Goal: Navigation & Orientation: Find specific page/section

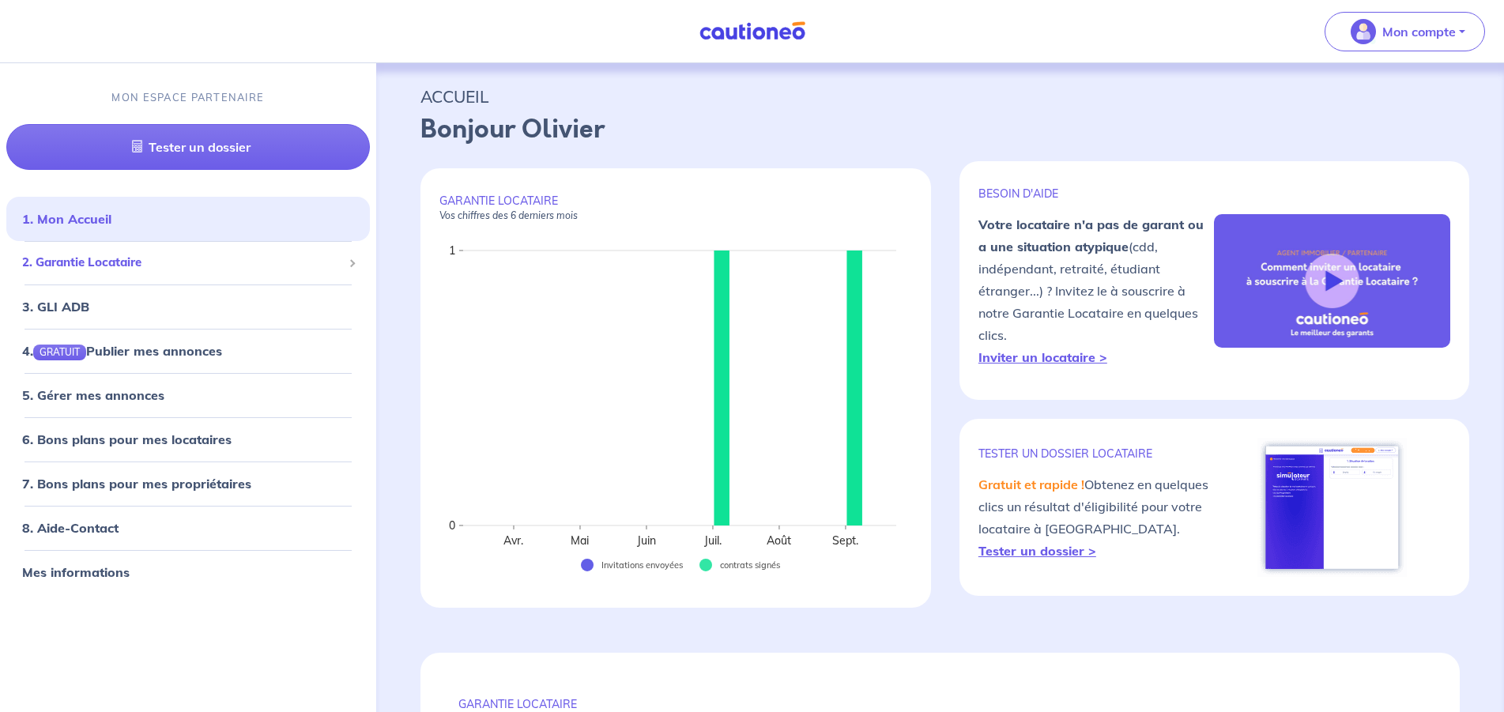
click at [107, 262] on span "2. Garantie Locataire" at bounding box center [182, 263] width 320 height 18
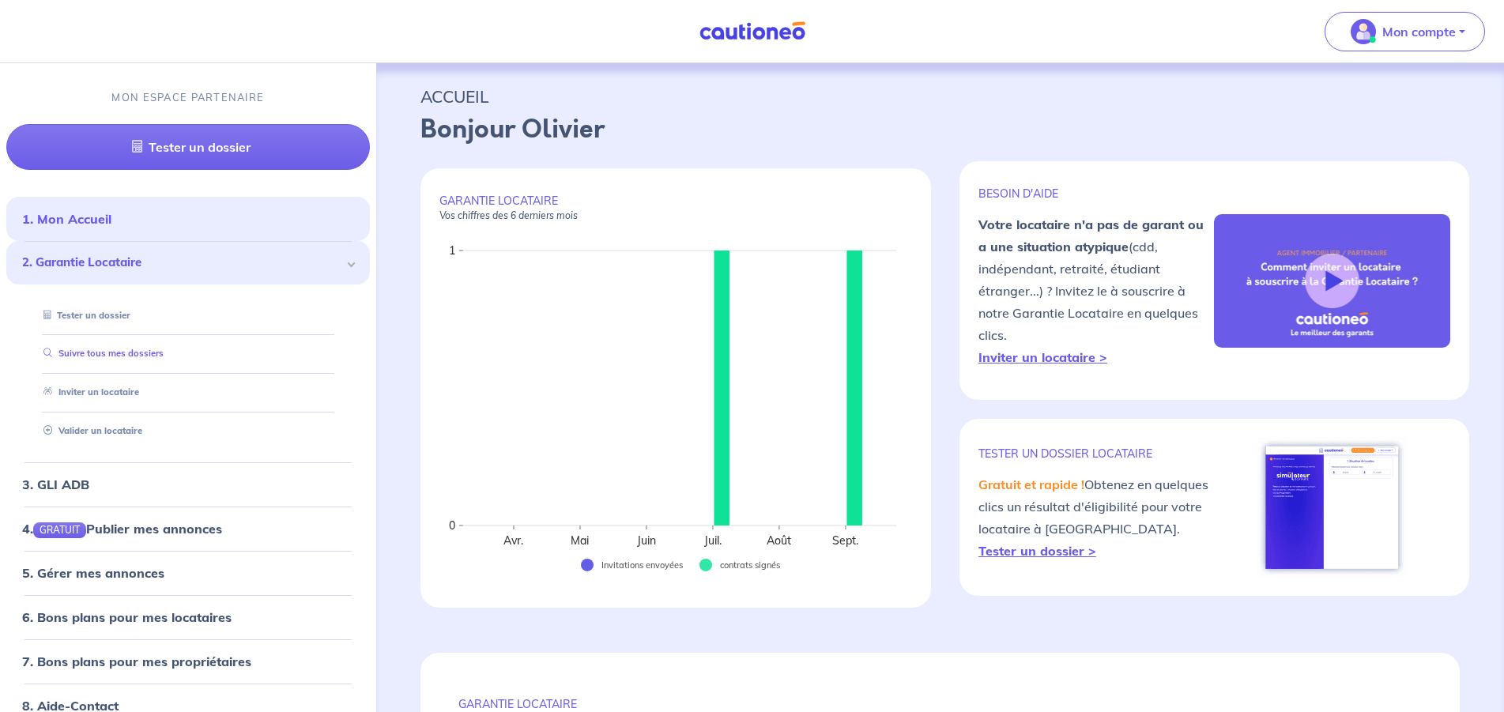
click at [110, 355] on link "Suivre tous mes dossiers" at bounding box center [100, 353] width 126 height 11
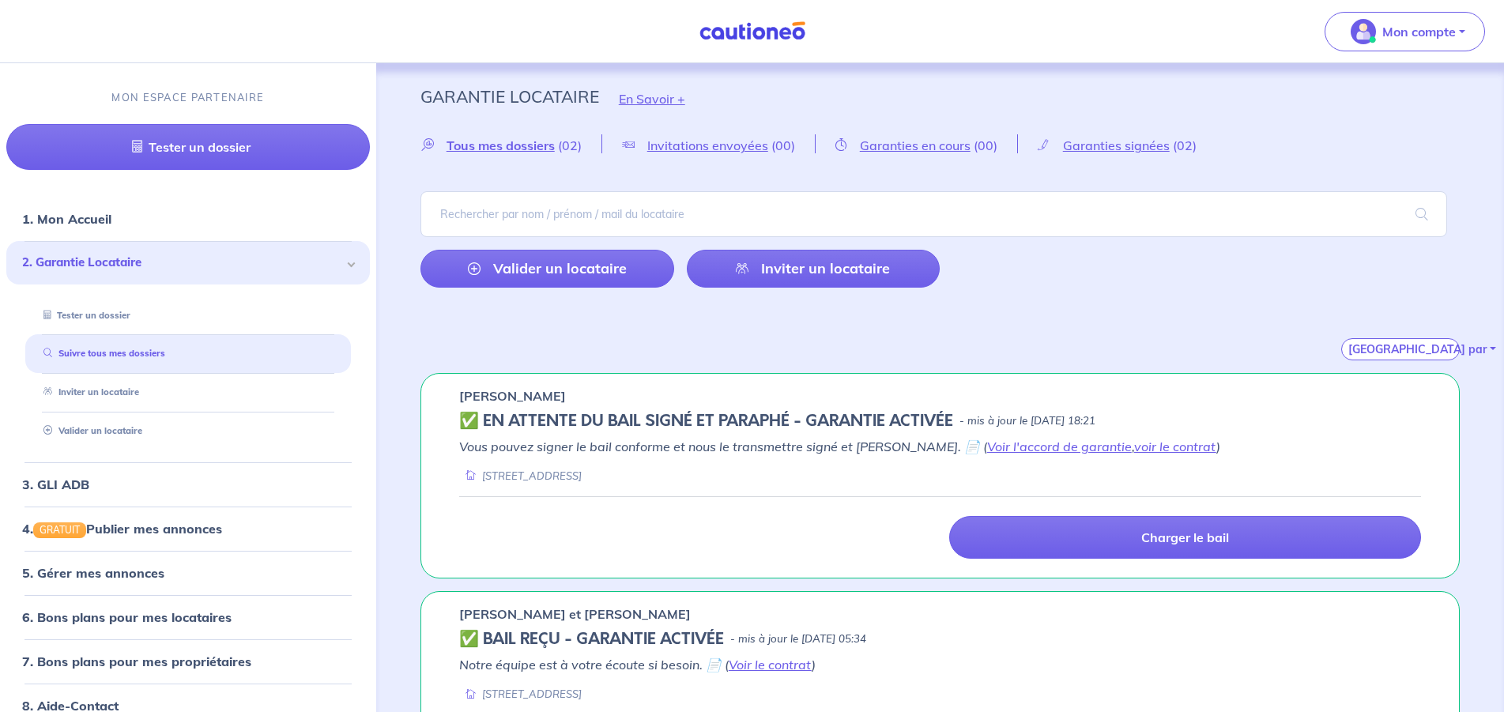
click at [119, 267] on span "2. Garantie Locataire" at bounding box center [182, 263] width 320 height 18
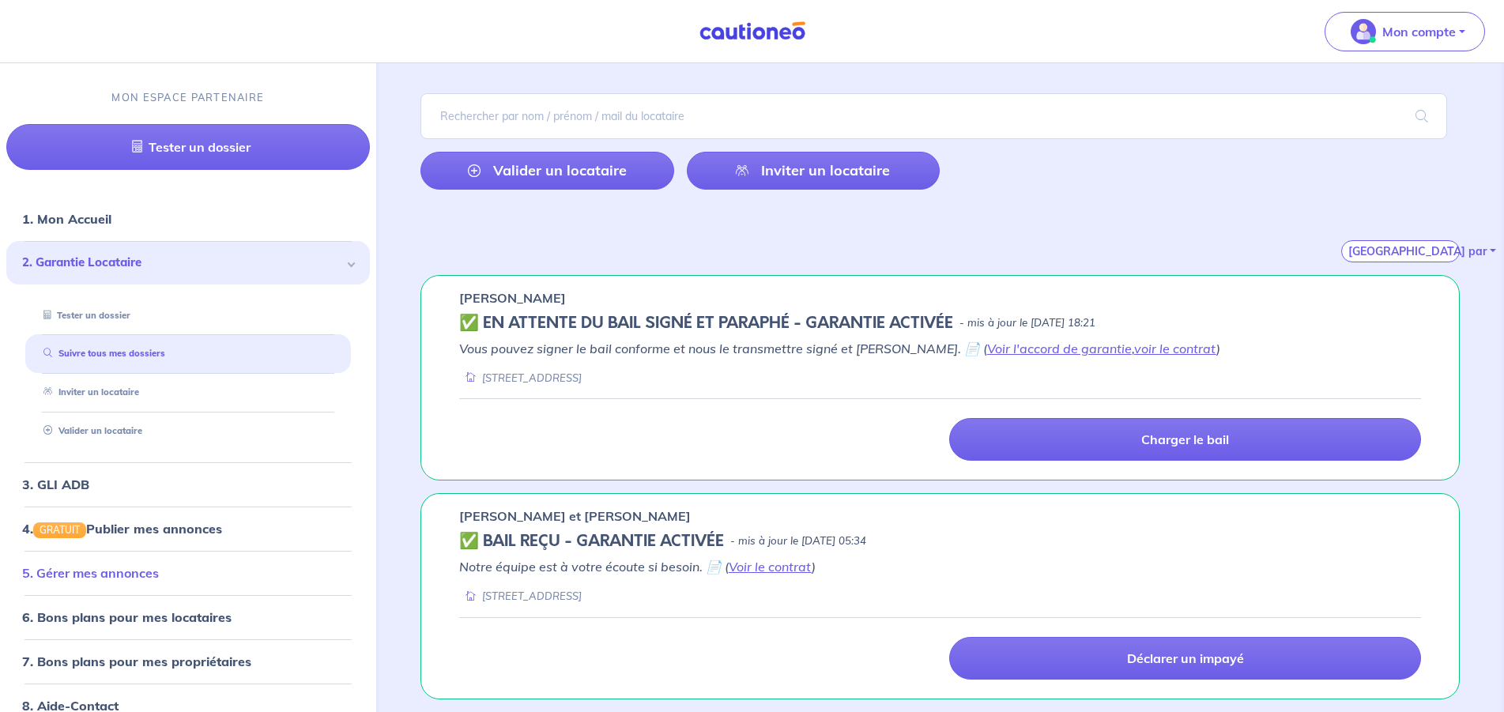
scroll to position [68, 0]
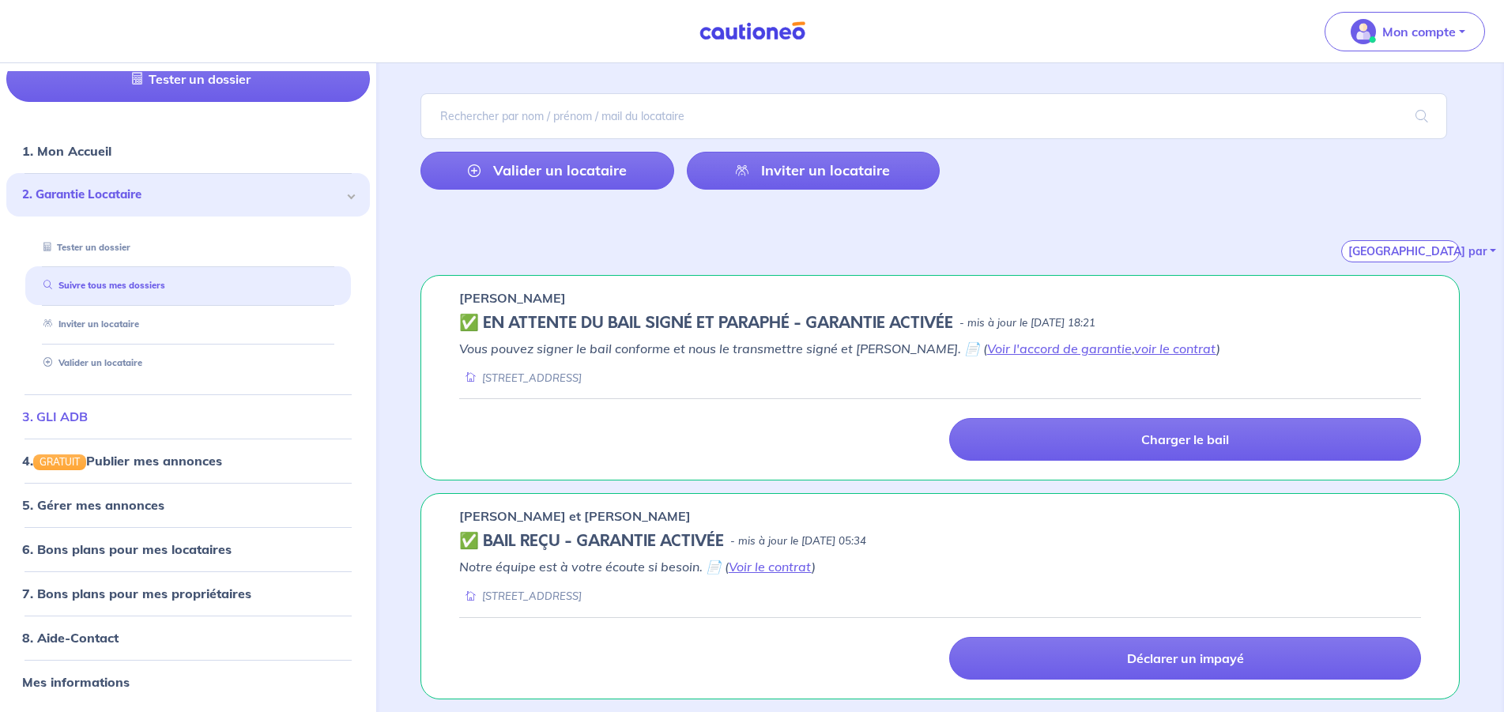
click at [88, 410] on link "3. GLI ADB" at bounding box center [55, 416] width 66 height 16
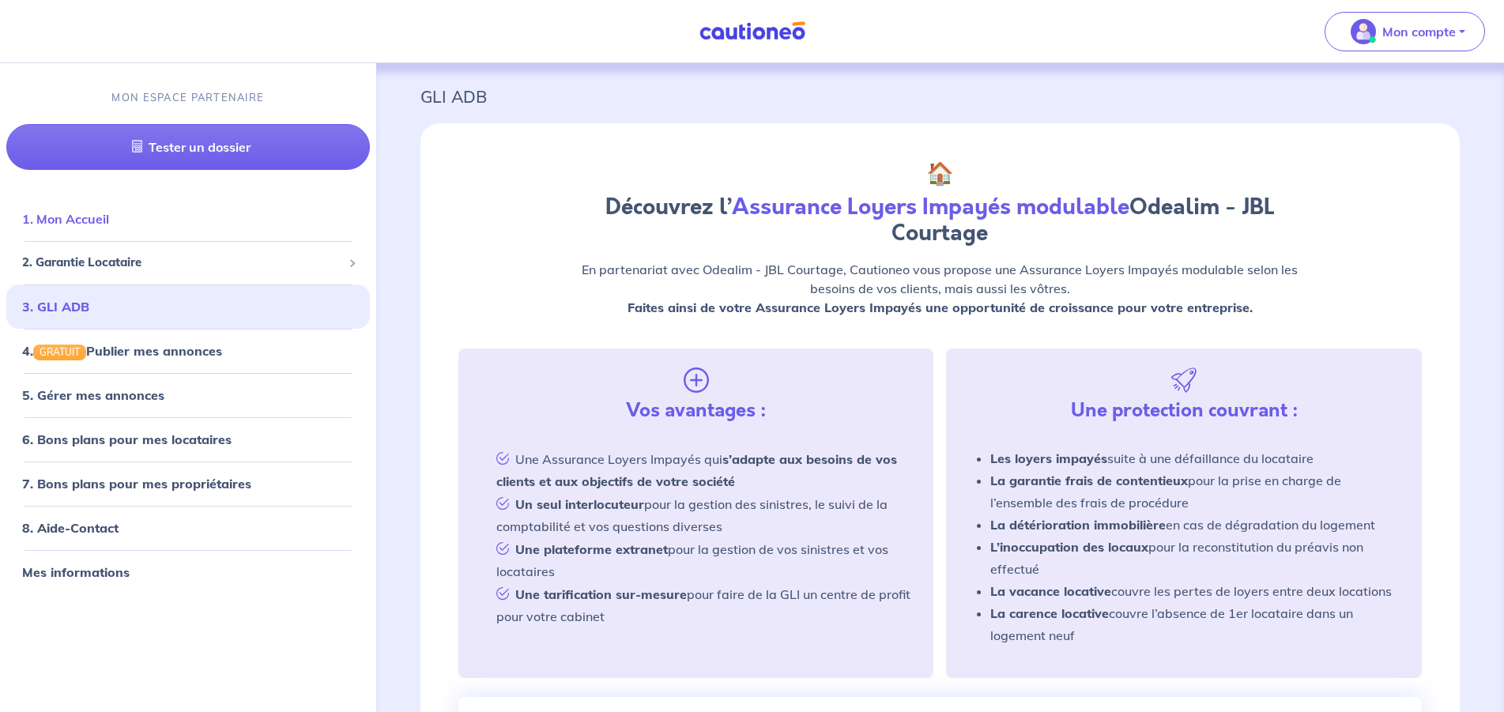
click at [109, 213] on link "1. Mon Accueil" at bounding box center [65, 219] width 87 height 16
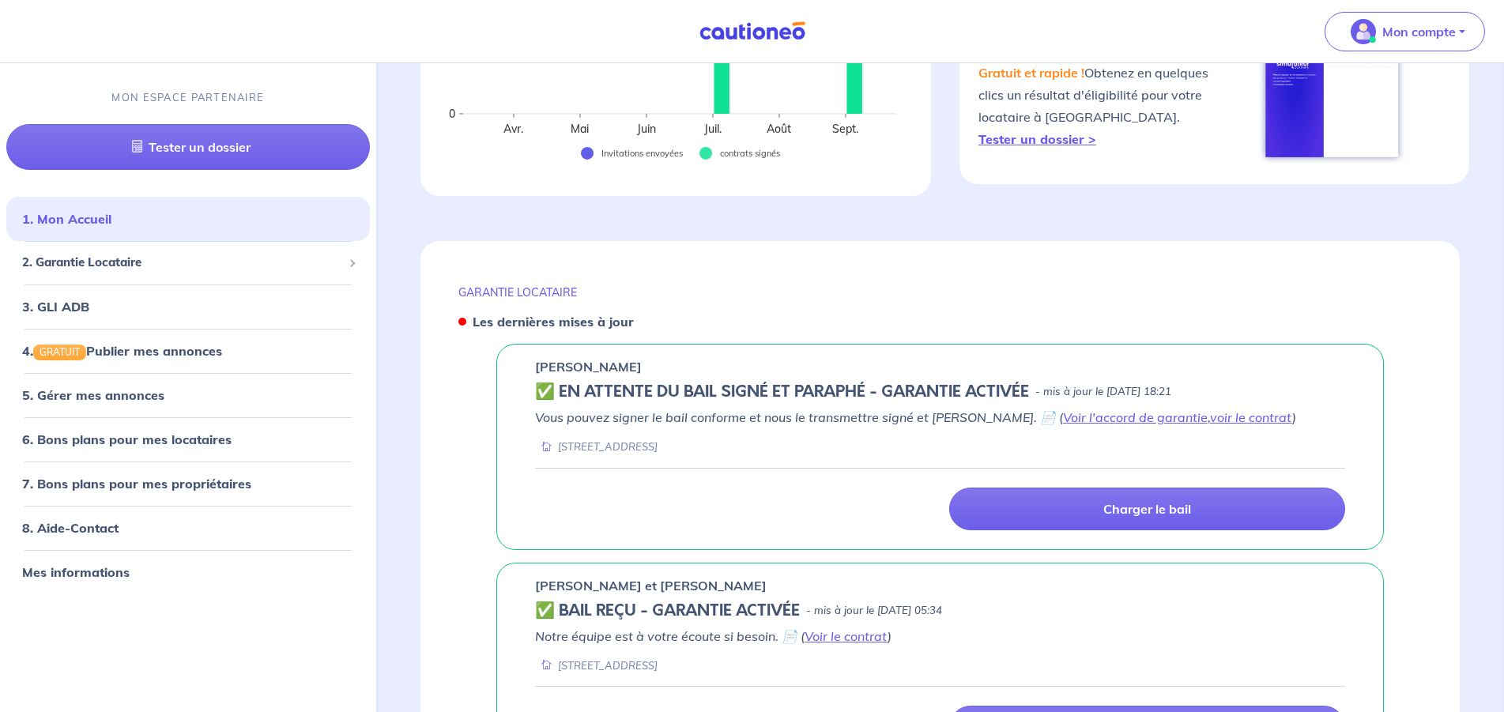
scroll to position [484, 0]
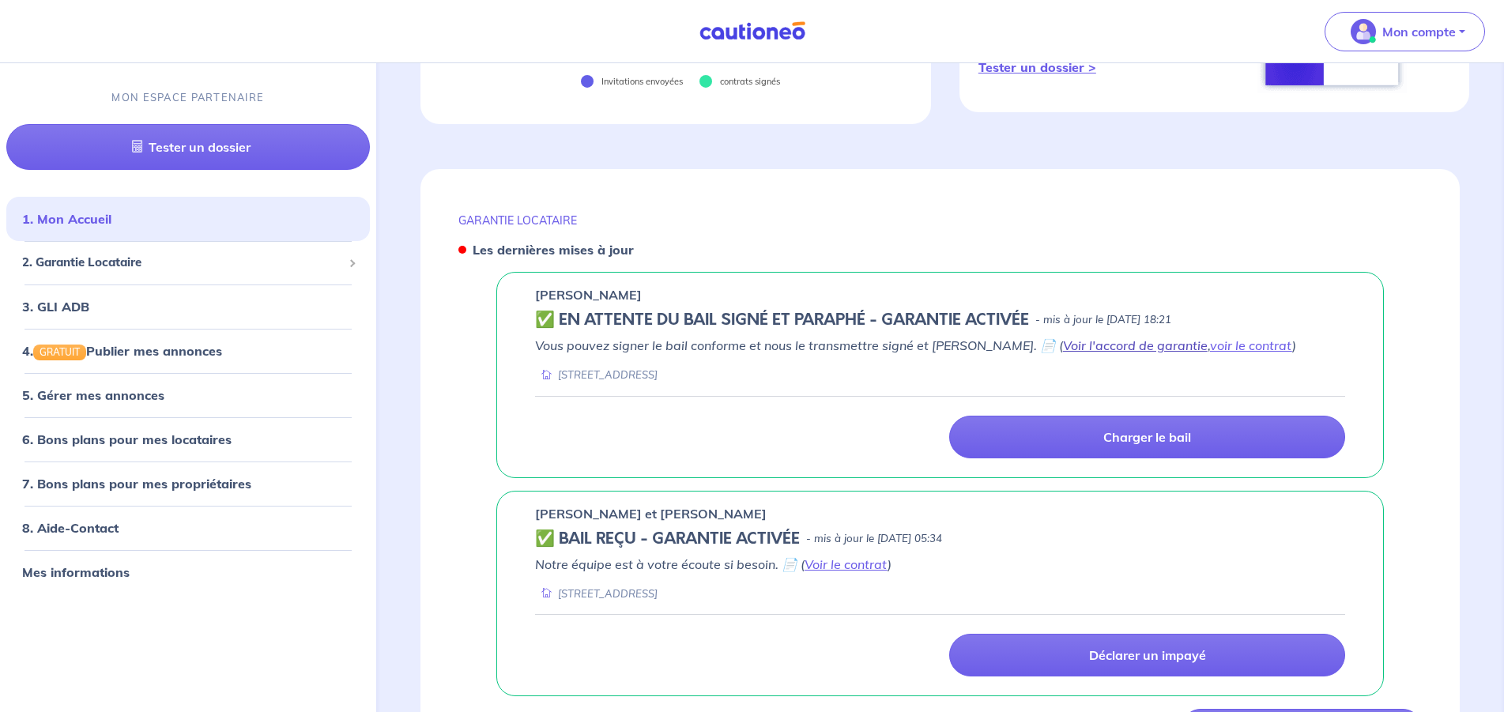
click at [1066, 344] on link "Voir l'accord de garantie" at bounding box center [1135, 345] width 145 height 16
click at [1063, 345] on link "Voir l'accord de garantie" at bounding box center [1135, 345] width 145 height 16
click at [1210, 347] on link "voir le contrat" at bounding box center [1251, 345] width 82 height 16
